Goal: Task Accomplishment & Management: Manage account settings

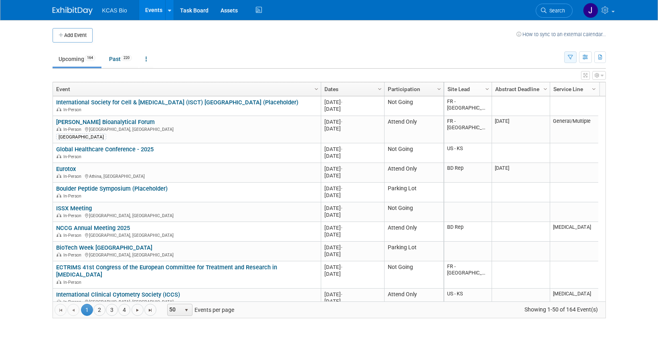
click at [567, 58] on button "button" at bounding box center [570, 57] width 12 height 12
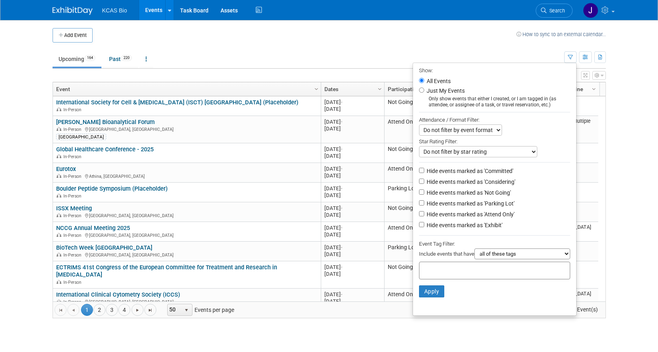
click at [445, 207] on label "Hide events marked as 'Parking Lot'" at bounding box center [469, 203] width 89 height 8
click at [424, 205] on input "Hide events marked as 'Parking Lot'" at bounding box center [421, 202] width 5 height 5
checkbox input "true"
click at [441, 197] on label "Hide events marked as 'Not Going'" at bounding box center [468, 193] width 86 height 8
click at [424, 195] on input "Hide events marked as 'Not Going'" at bounding box center [421, 191] width 5 height 5
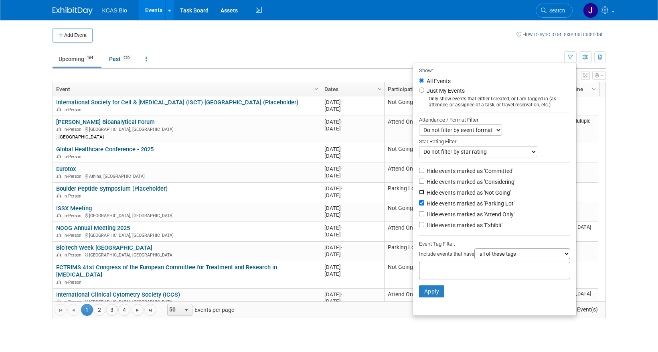
checkbox input "true"
click at [431, 296] on button "Apply" at bounding box center [432, 291] width 26 height 12
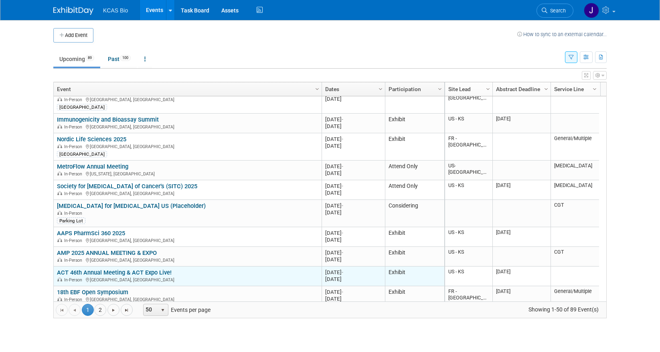
scroll to position [144, 0]
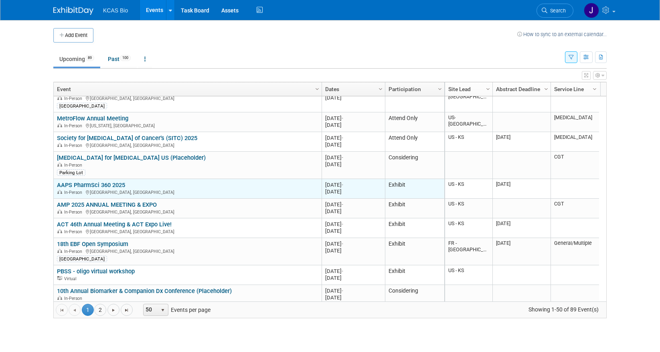
click at [87, 183] on link "AAPS PharmSci 360 2025" at bounding box center [91, 184] width 68 height 7
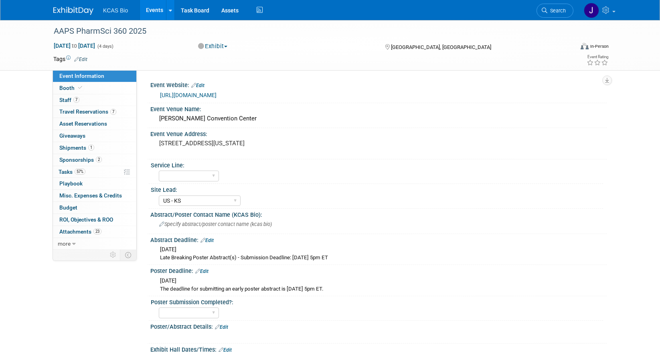
select select "US - KS"
click at [67, 101] on span "Staff 7" at bounding box center [69, 100] width 20 height 6
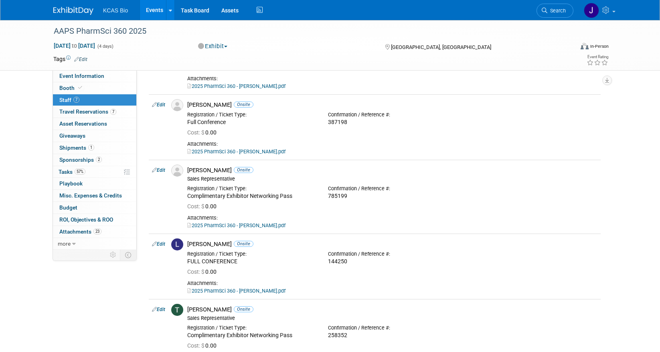
scroll to position [241, 0]
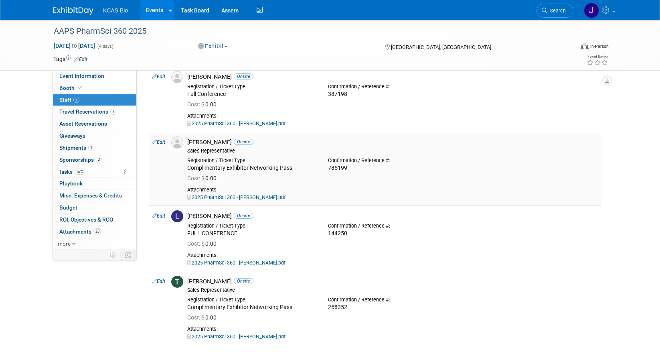
click at [160, 142] on link "Edit" at bounding box center [158, 142] width 13 height 6
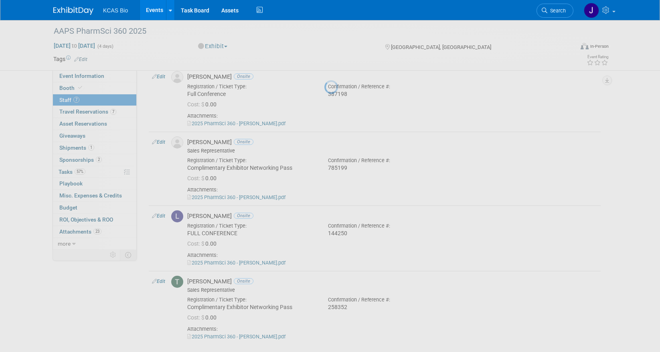
select select "a9995b53-9ce7-4376-8bb8-02facddb4bfb"
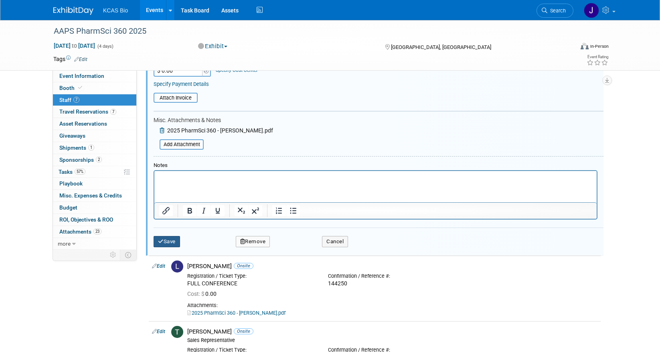
scroll to position [442, 0]
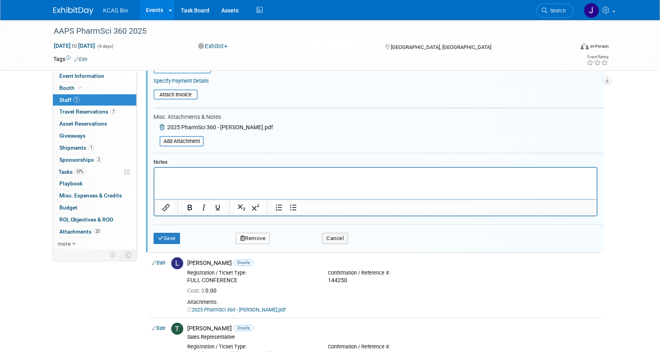
click at [171, 176] on p "Rich Text Area. Press ALT-0 for help." at bounding box center [375, 175] width 433 height 8
drag, startPoint x: 219, startPoint y: 174, endPoint x: 287, endPoint y: 339, distance: 178.1
click at [154, 171] on html "This is an on-hold reservation...." at bounding box center [375, 172] width 443 height 11
copy p "This is an on-hold reservation...."
click at [168, 237] on button "Save" at bounding box center [167, 238] width 26 height 11
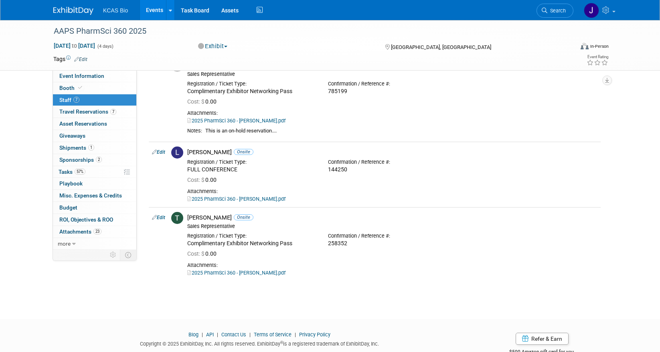
scroll to position [321, 0]
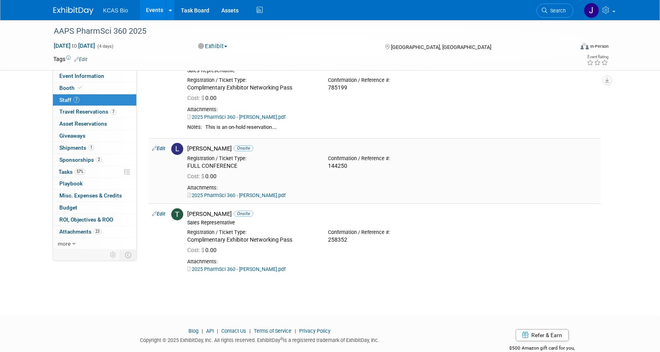
click at [272, 171] on div "Cost: $ 0.00" at bounding box center [392, 176] width 422 height 12
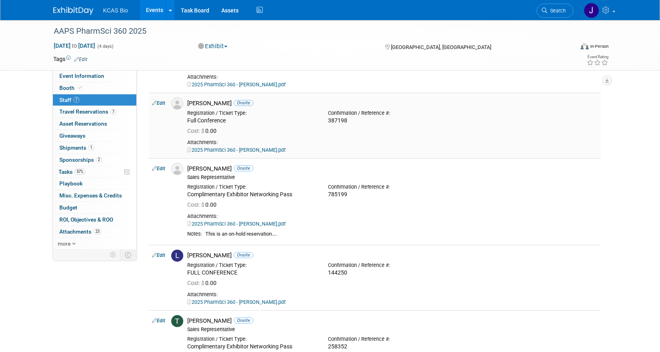
scroll to position [241, 0]
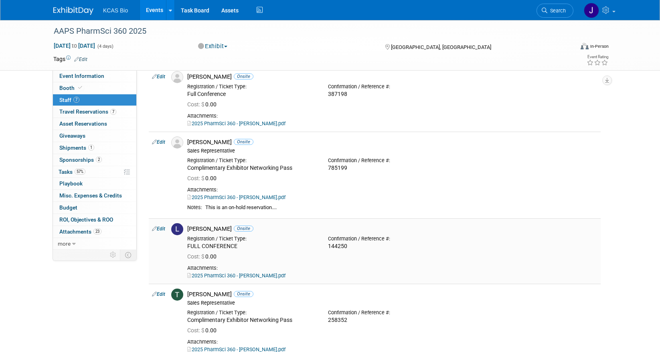
click at [161, 228] on link "Edit" at bounding box center [158, 229] width 13 height 6
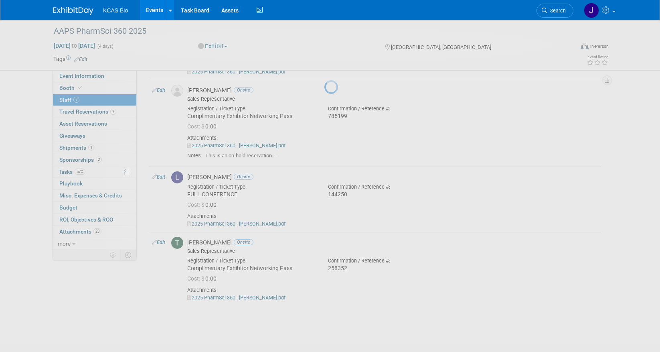
select select "55f653f0-3f0f-4275-aca2-96e4646e9b74"
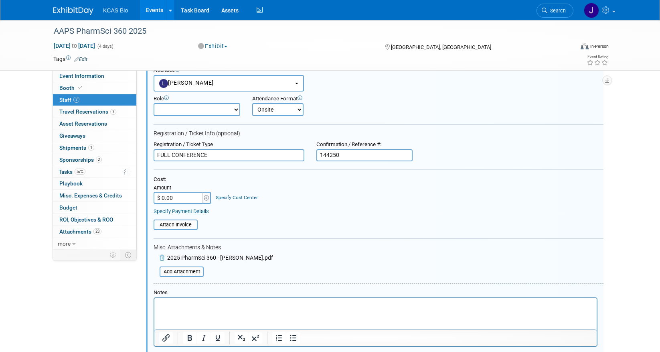
scroll to position [488, 0]
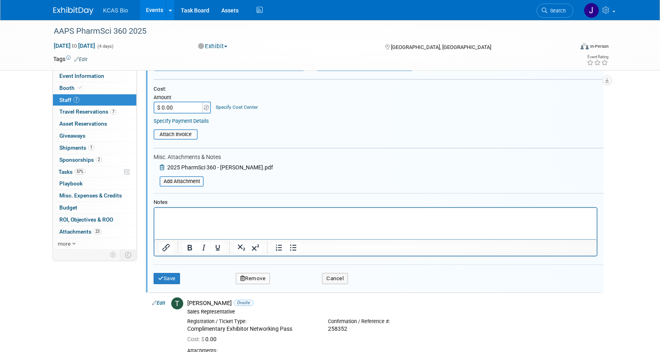
click at [168, 215] on p "Rich Text Area. Press ALT-0 for help." at bounding box center [375, 215] width 433 height 8
drag, startPoint x: 177, startPoint y: 213, endPoint x: 290, endPoint y: 420, distance: 236.8
click at [154, 212] on html "This is an on-hold reservation...." at bounding box center [375, 212] width 443 height 11
click at [163, 278] on icon "submit" at bounding box center [161, 278] width 6 height 5
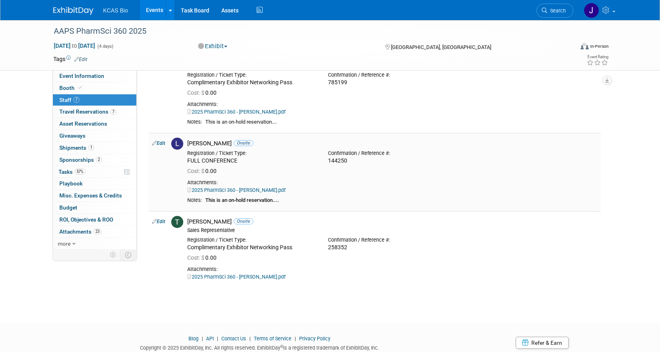
scroll to position [273, 0]
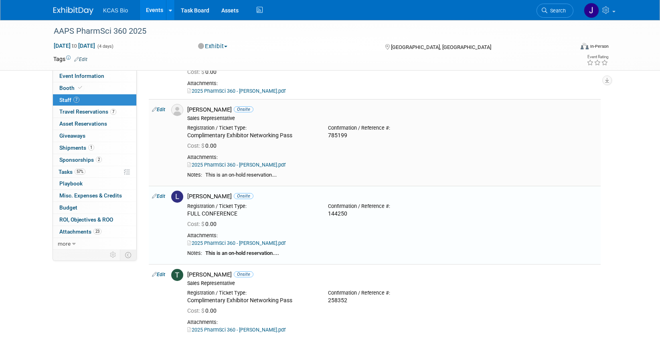
click at [159, 111] on link "Edit" at bounding box center [158, 110] width 13 height 6
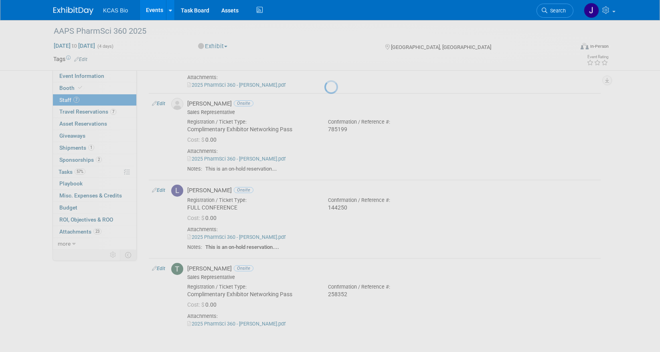
select select "a9995b53-9ce7-4376-8bb8-02facddb4bfb"
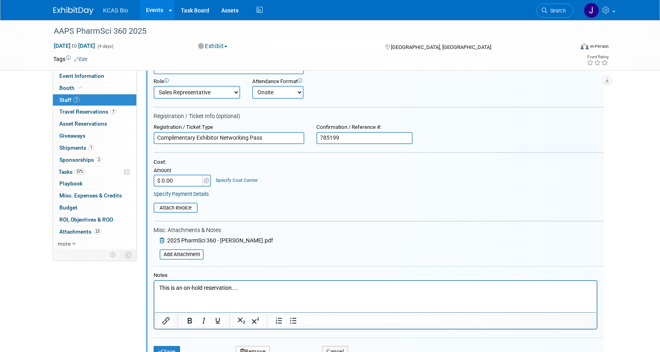
scroll to position [402, 0]
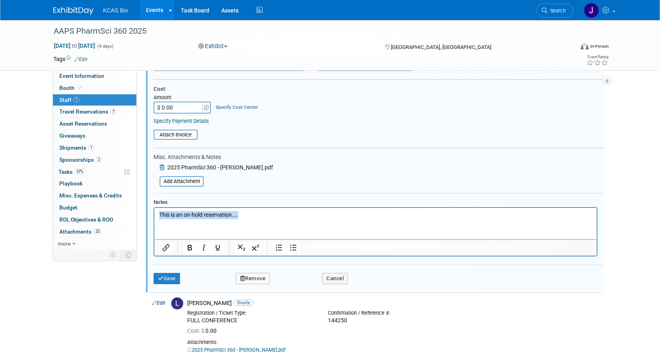
drag, startPoint x: 238, startPoint y: 213, endPoint x: 142, endPoint y: 210, distance: 96.3
click at [154, 210] on html "This is an on-hold reservation...." at bounding box center [375, 212] width 443 height 11
click at [168, 277] on button "Save" at bounding box center [167, 278] width 26 height 11
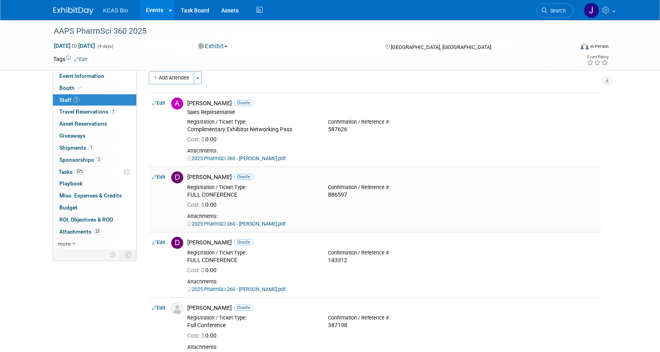
scroll to position [0, 0]
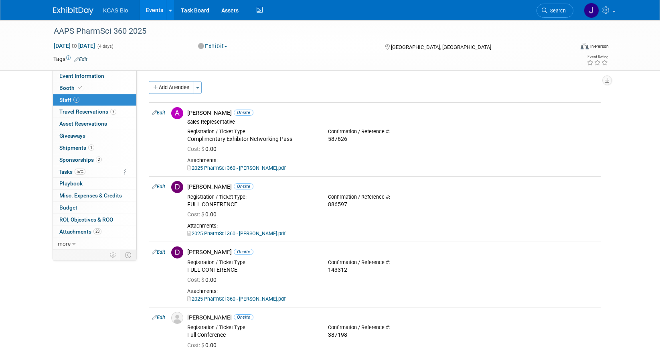
click at [69, 10] on img at bounding box center [73, 11] width 40 height 8
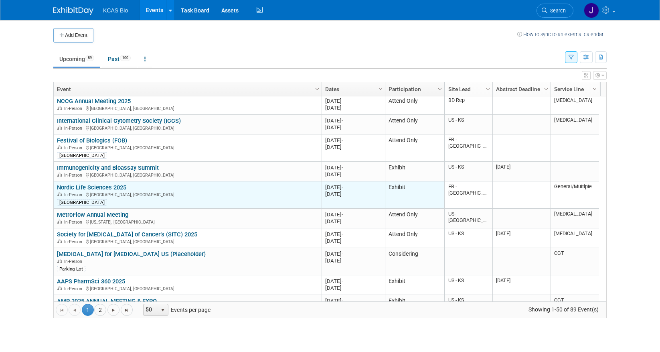
scroll to position [96, 0]
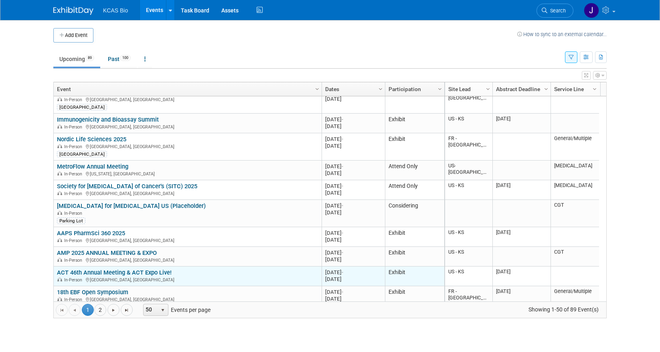
click at [88, 272] on link "ACT 46th Annual Meeting & ACT Expo Live!" at bounding box center [114, 272] width 115 height 7
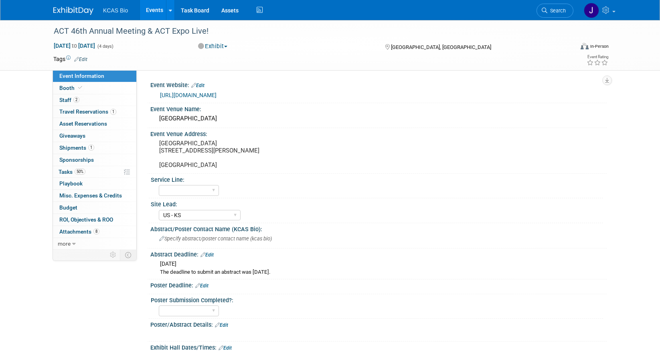
select select "US - KS"
click at [70, 88] on span "Booth" at bounding box center [71, 88] width 24 height 6
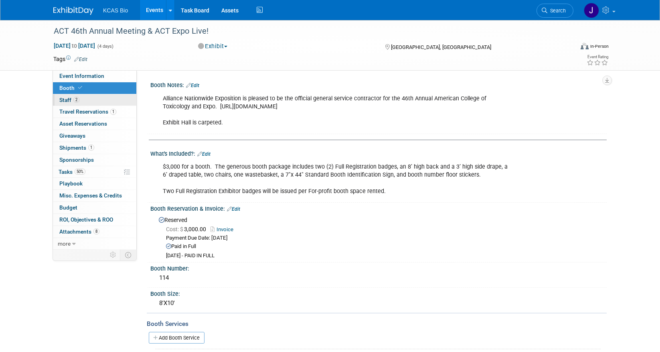
click at [62, 100] on span "Staff 2" at bounding box center [69, 100] width 20 height 6
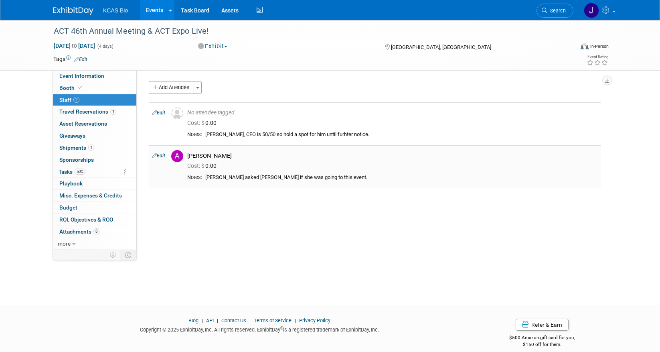
click at [158, 156] on link "Edit" at bounding box center [158, 156] width 13 height 6
select select "f2e50f2b-a147-4d1d-9efa-906488652a6d"
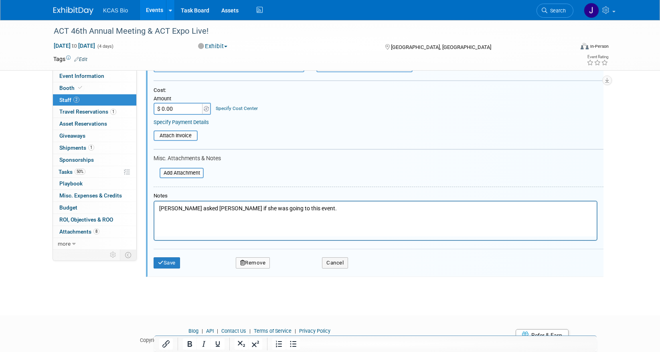
scroll to position [175, 0]
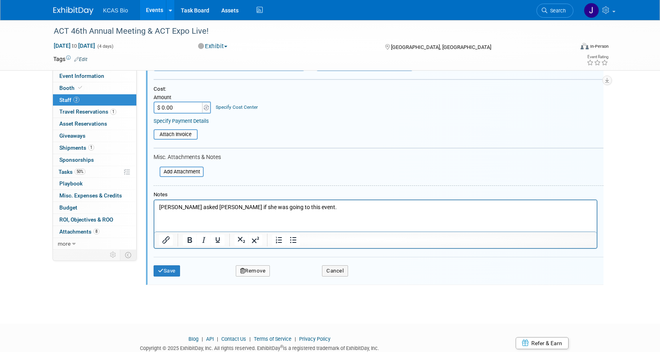
click at [299, 205] on p "Lilly asked Adriane if she was going to this event." at bounding box center [375, 207] width 433 height 8
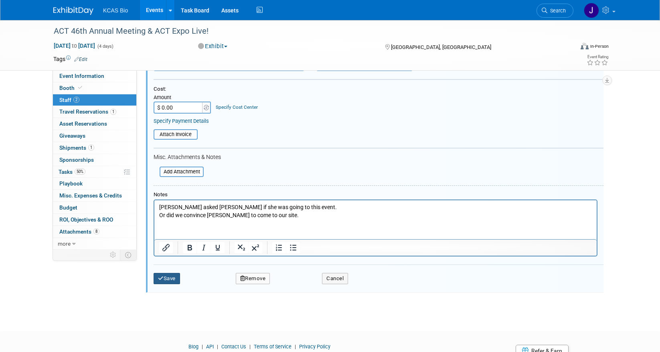
click at [168, 280] on button "Save" at bounding box center [167, 278] width 26 height 11
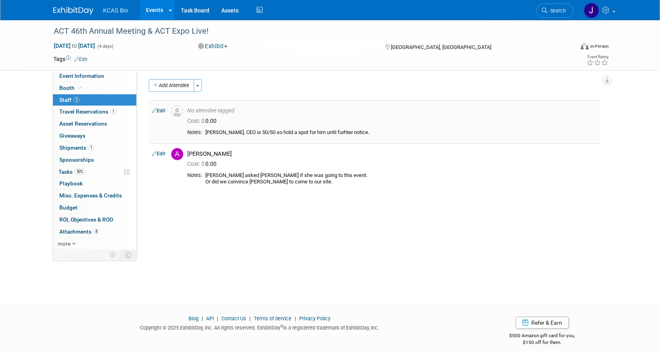
scroll to position [0, 0]
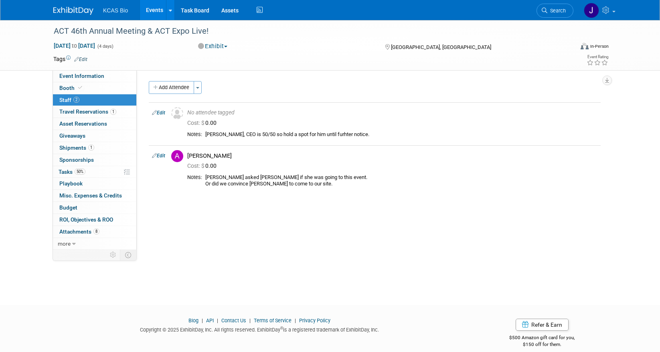
click at [22, 93] on div "ACT 46th Annual Meeting & ACT Expo Live! Nov 16, 2025 to Nov 19, 2025 (4 days) …" at bounding box center [330, 155] width 660 height 270
click at [152, 10] on link "Events" at bounding box center [154, 10] width 29 height 20
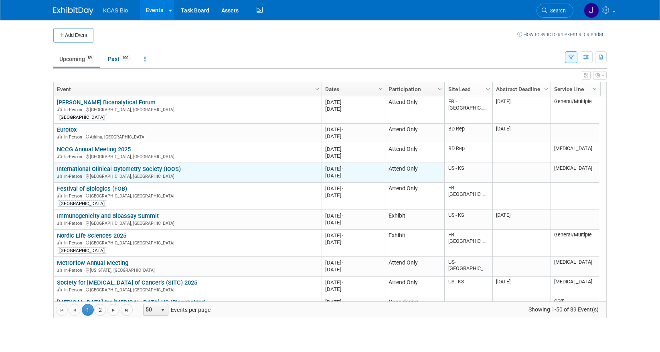
scroll to position [144, 0]
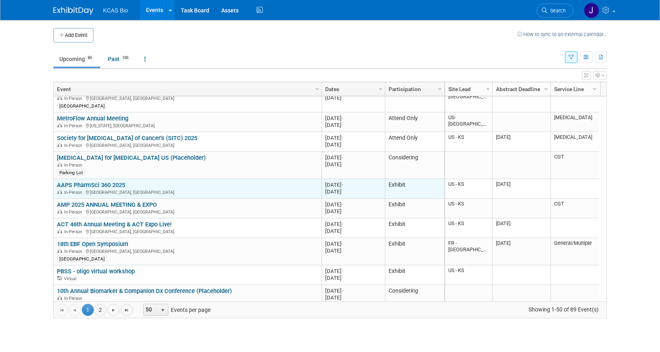
click at [87, 185] on link "AAPS PharmSci 360 2025" at bounding box center [91, 184] width 68 height 7
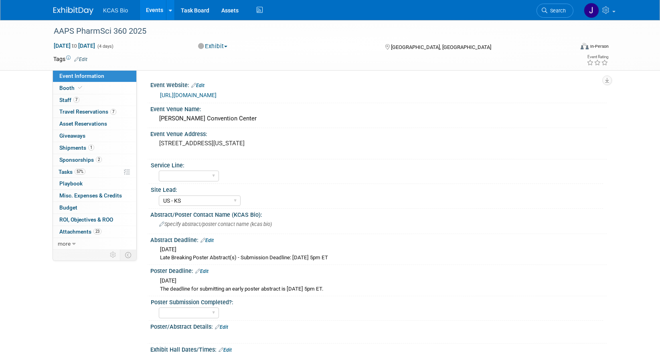
select select "US - KS"
click at [73, 100] on span "7" at bounding box center [76, 100] width 6 height 6
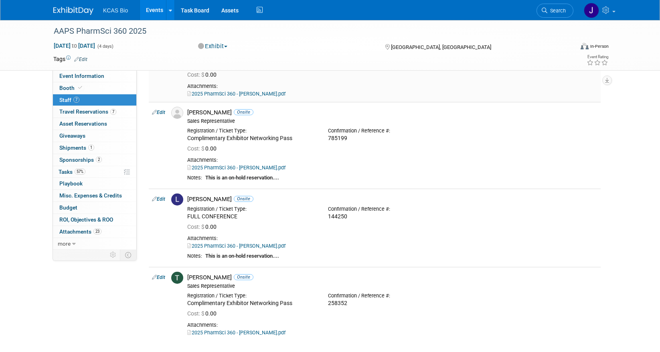
scroll to position [281, 0]
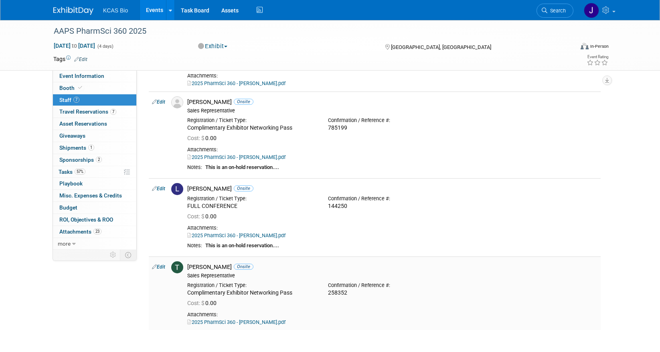
click at [162, 265] on link "Edit" at bounding box center [158, 267] width 13 height 6
select select "60c32084-5f6b-4fb3-94f8-7af67095fc0c"
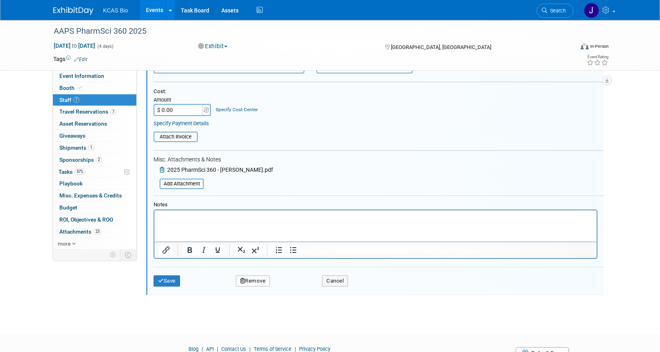
scroll to position [566, 0]
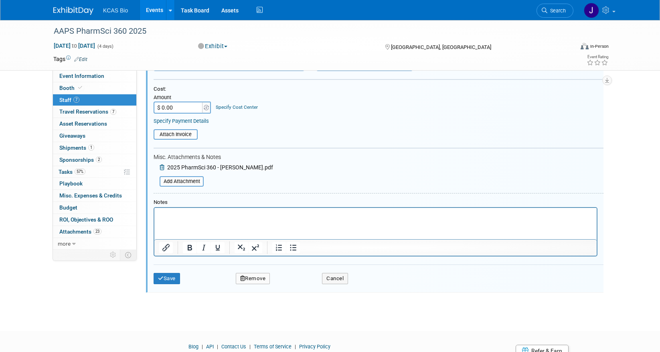
click at [175, 214] on p "Rich Text Area. Press ALT-0 for help." at bounding box center [375, 215] width 433 height 8
click at [159, 280] on icon "submit" at bounding box center [161, 278] width 6 height 5
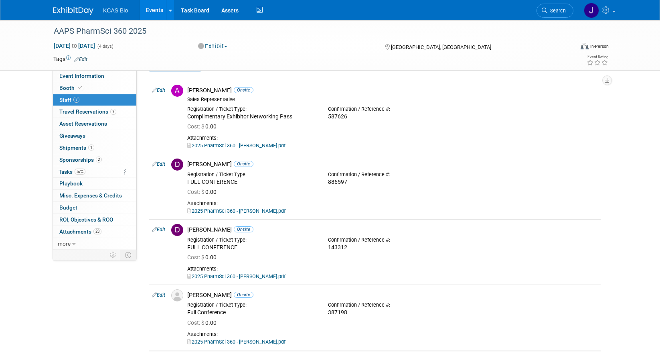
scroll to position [5, 0]
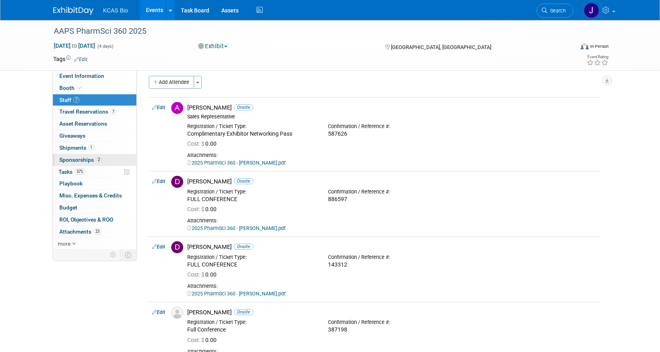
click at [66, 163] on link "2 Sponsorships 2" at bounding box center [94, 160] width 83 height 12
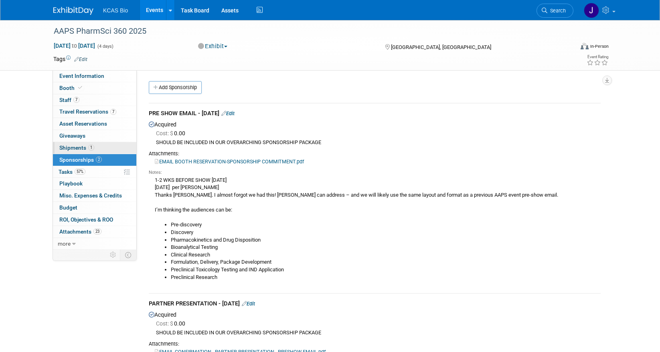
click at [67, 150] on span "Shipments 1" at bounding box center [76, 147] width 35 height 6
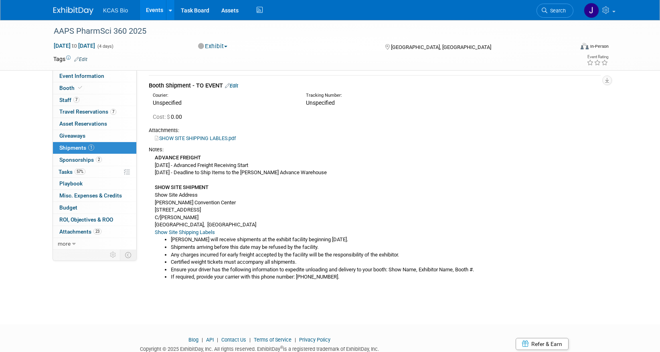
scroll to position [56, 0]
